Goal: Task Accomplishment & Management: Manage account settings

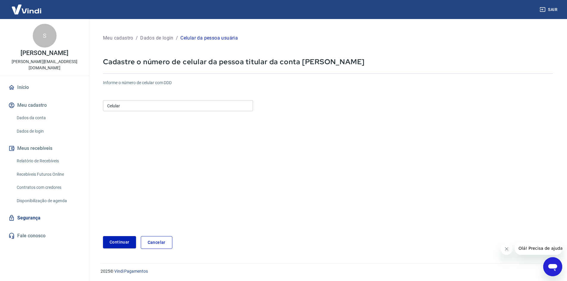
click at [204, 104] on input "Celular" at bounding box center [178, 105] width 150 height 11
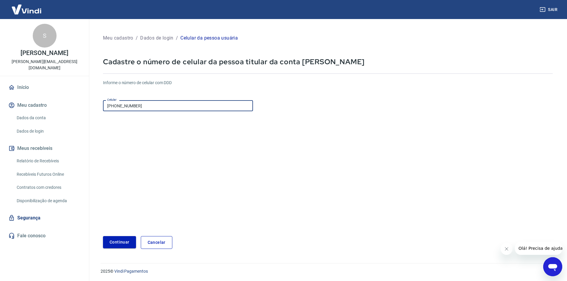
type input "[PHONE_NUMBER]"
click at [127, 240] on button "Continuar" at bounding box center [119, 242] width 33 height 12
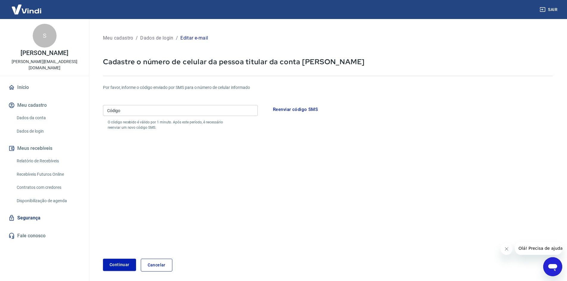
click at [182, 110] on input "Código" at bounding box center [180, 110] width 155 height 11
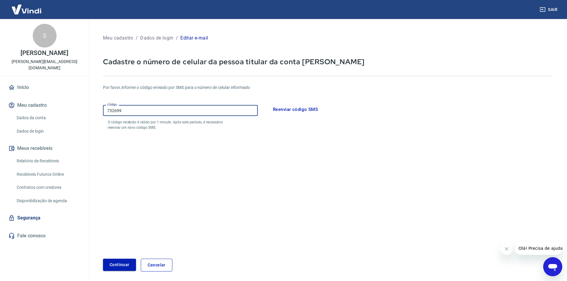
type input "732699"
click at [115, 265] on button "Continuar" at bounding box center [119, 265] width 33 height 12
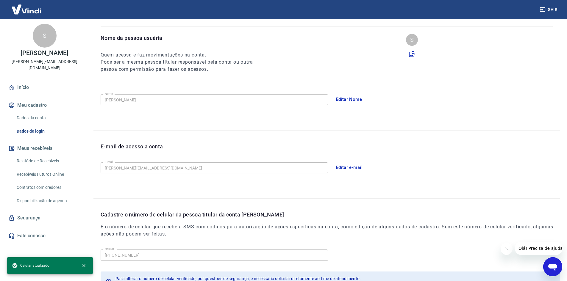
scroll to position [100, 0]
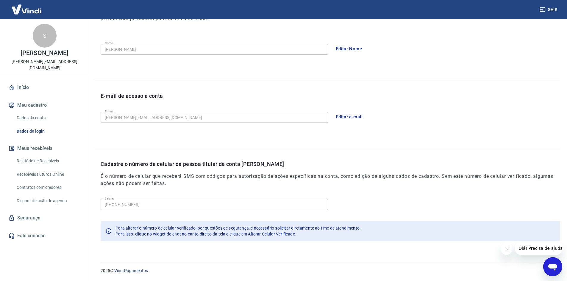
click at [41, 115] on link "Dados da conta" at bounding box center [48, 118] width 68 height 12
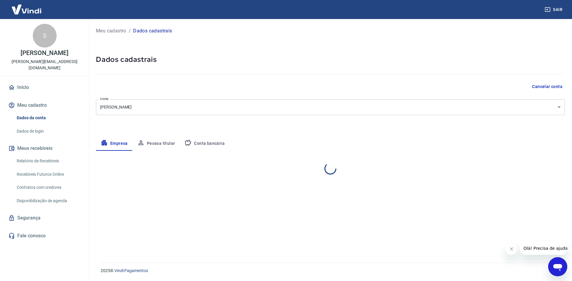
select select "SP"
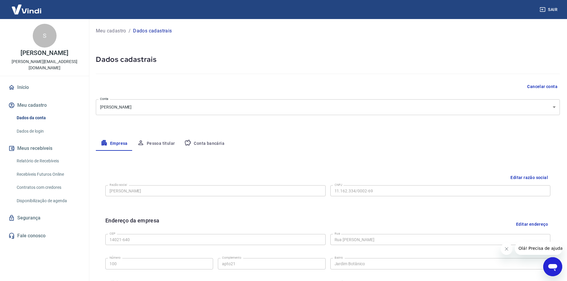
click at [152, 140] on button "Pessoa titular" at bounding box center [155, 144] width 47 height 14
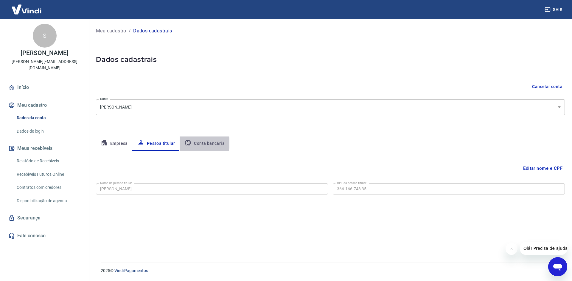
click at [191, 143] on button "Conta bancária" at bounding box center [204, 144] width 50 height 14
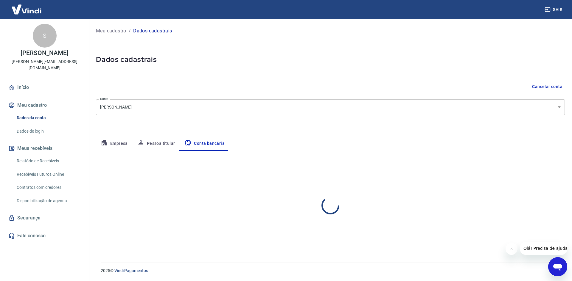
select select "1"
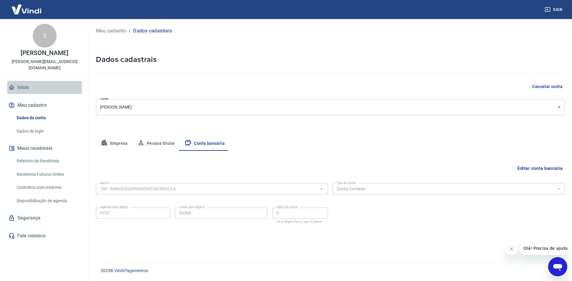
click at [52, 85] on link "Início" at bounding box center [44, 87] width 75 height 13
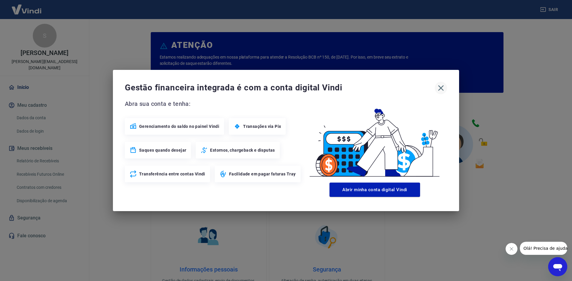
click at [441, 88] on icon "button" at bounding box center [441, 88] width 6 height 6
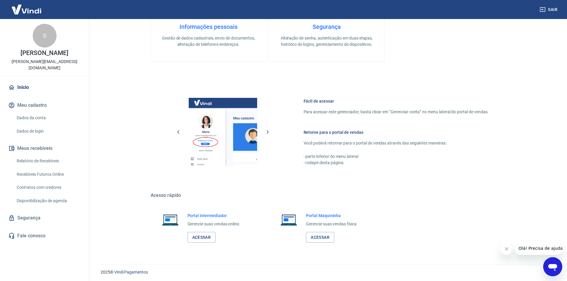
scroll to position [244, 0]
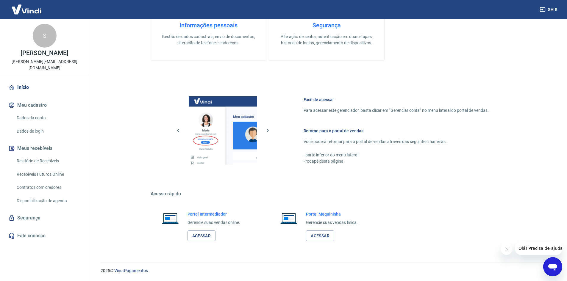
click at [41, 159] on link "Relatório de Recebíveis" at bounding box center [48, 161] width 68 height 12
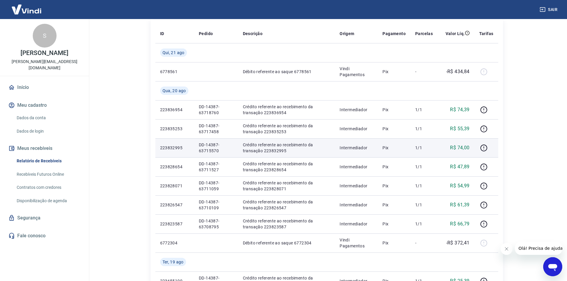
scroll to position [89, 0]
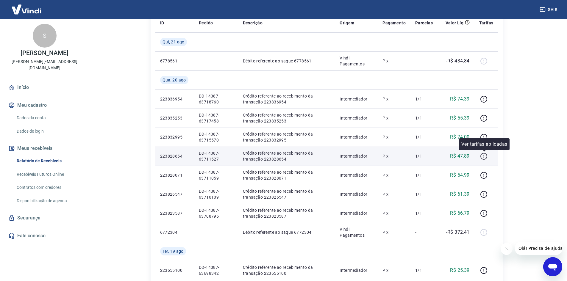
click at [487, 155] on icon "button" at bounding box center [483, 156] width 7 height 7
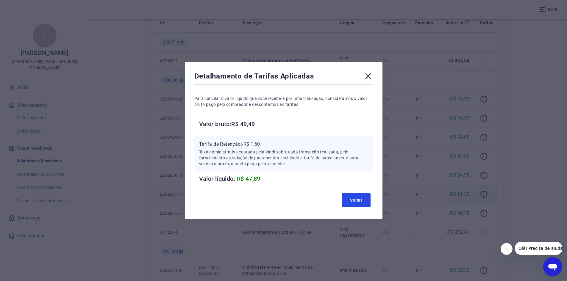
click at [363, 197] on button "Voltar" at bounding box center [356, 200] width 29 height 14
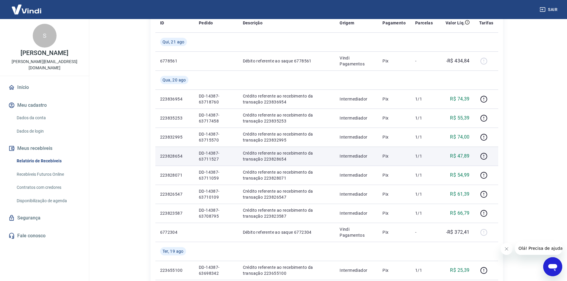
click at [343, 158] on p "Intermediador" at bounding box center [356, 156] width 33 height 6
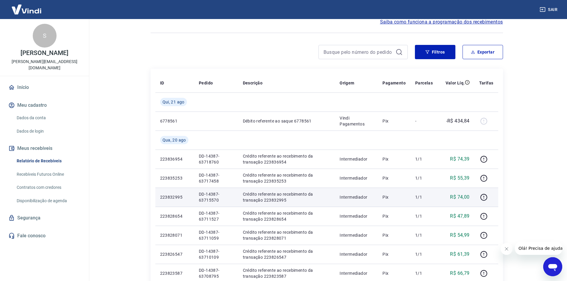
scroll to position [0, 0]
